Goal: Task Accomplishment & Management: Manage account settings

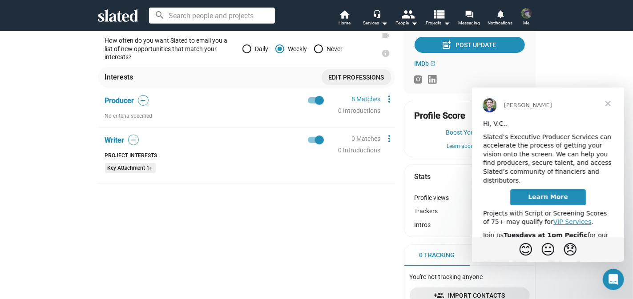
scroll to position [189, 0]
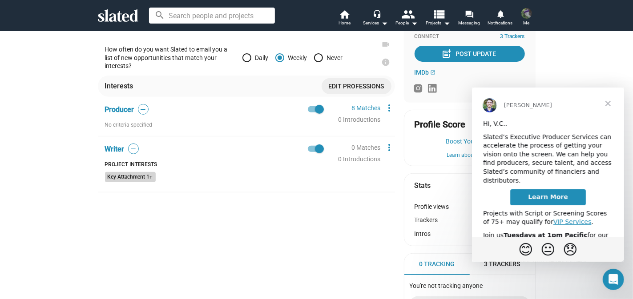
click at [117, 181] on mat-chip "Key Attachment 1+" at bounding box center [130, 177] width 51 height 11
click at [118, 177] on mat-chip "Key Attachment 1+" at bounding box center [130, 177] width 51 height 11
click at [387, 147] on mat-icon "more_vert" at bounding box center [389, 147] width 11 height 11
click at [389, 168] on button "Edit" at bounding box center [405, 163] width 50 height 14
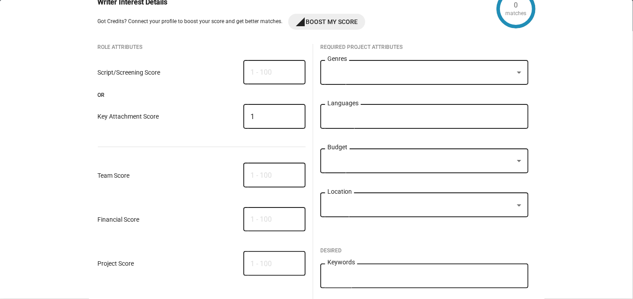
scroll to position [0, 0]
